Goal: Task Accomplishment & Management: Use online tool/utility

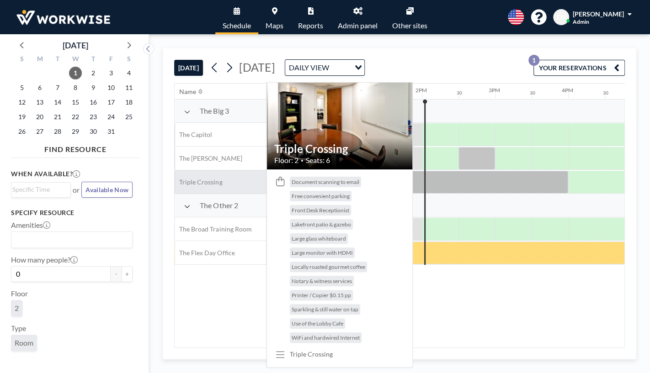
scroll to position [0, 987]
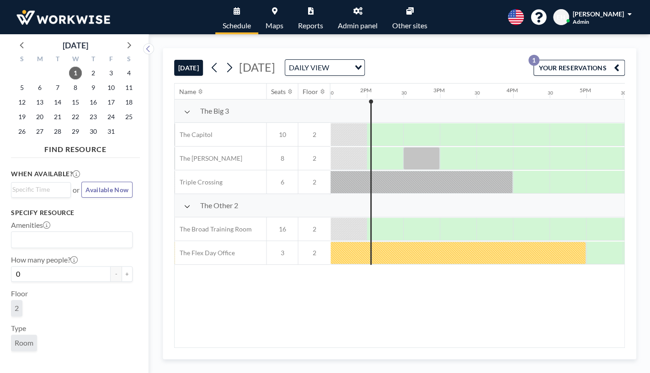
click at [622, 16] on span "Eric Hinkle" at bounding box center [598, 14] width 51 height 8
click at [603, 63] on span "Log out" at bounding box center [604, 62] width 21 height 9
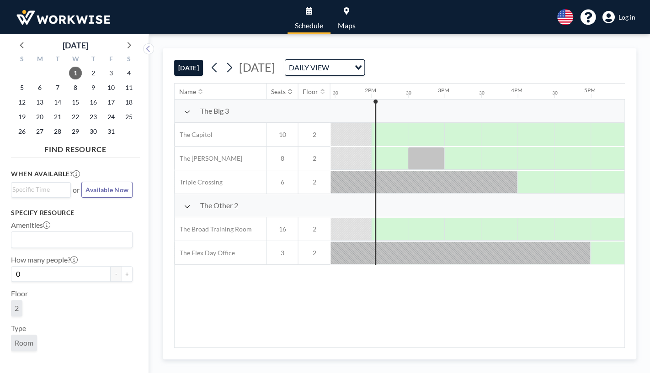
scroll to position [0, 987]
drag, startPoint x: 550, startPoint y: 206, endPoint x: 593, endPoint y: 202, distance: 43.2
click at [593, 202] on div "The Other 2" at bounding box center [142, 205] width 1911 height 23
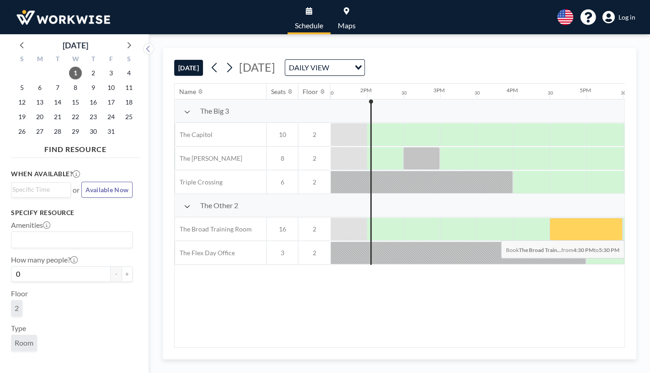
drag, startPoint x: 583, startPoint y: 226, endPoint x: 605, endPoint y: 233, distance: 23.6
click at [605, 233] on div at bounding box center [585, 229] width 73 height 23
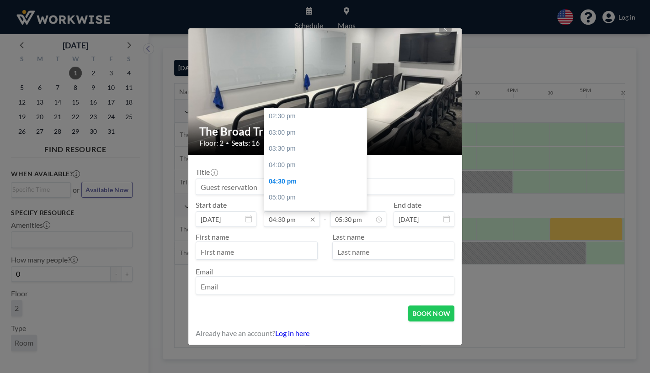
scroll to position [64, 0]
